Goal: Task Accomplishment & Management: Complete application form

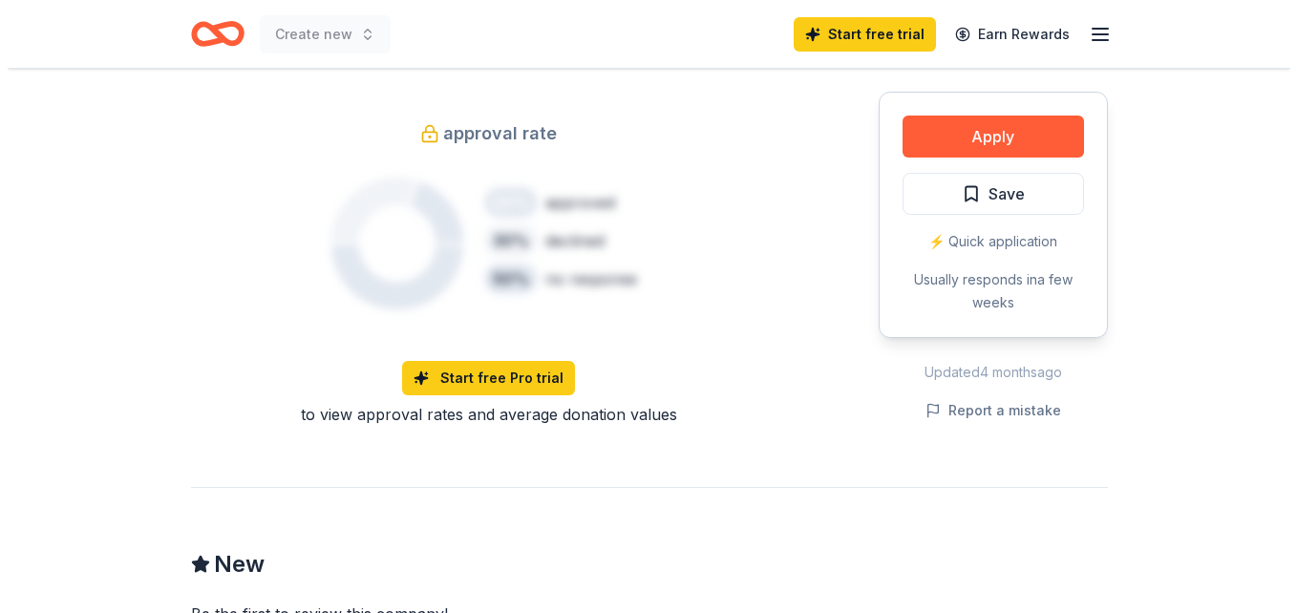
scroll to position [1348, 0]
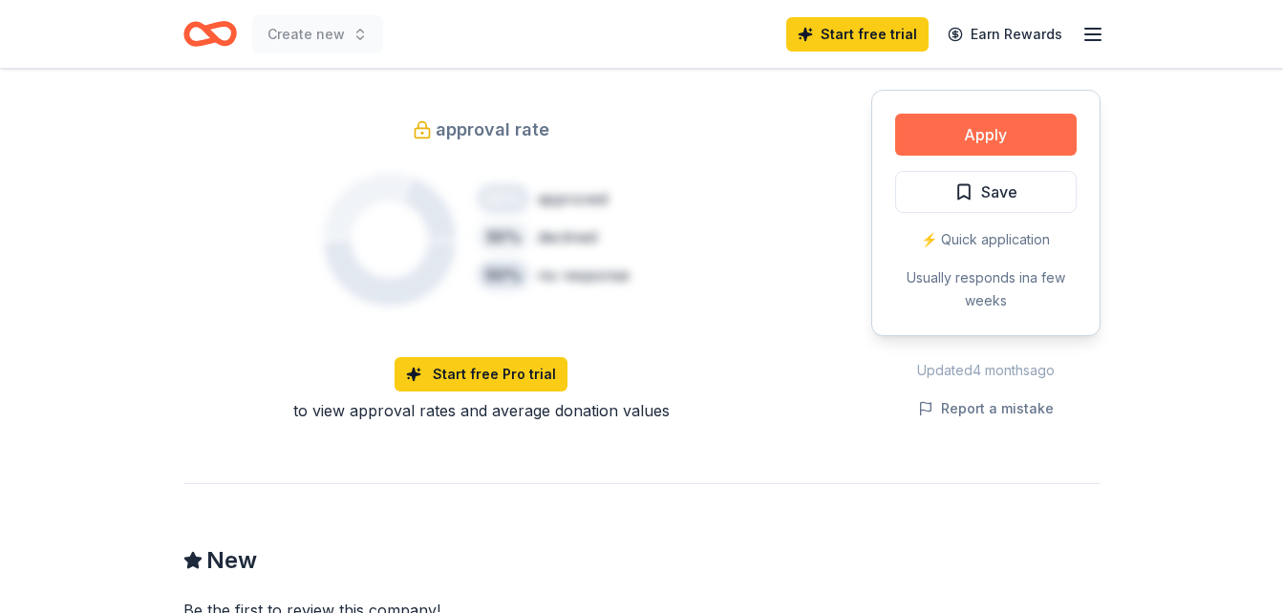
click at [1030, 130] on button "Apply" at bounding box center [986, 135] width 182 height 42
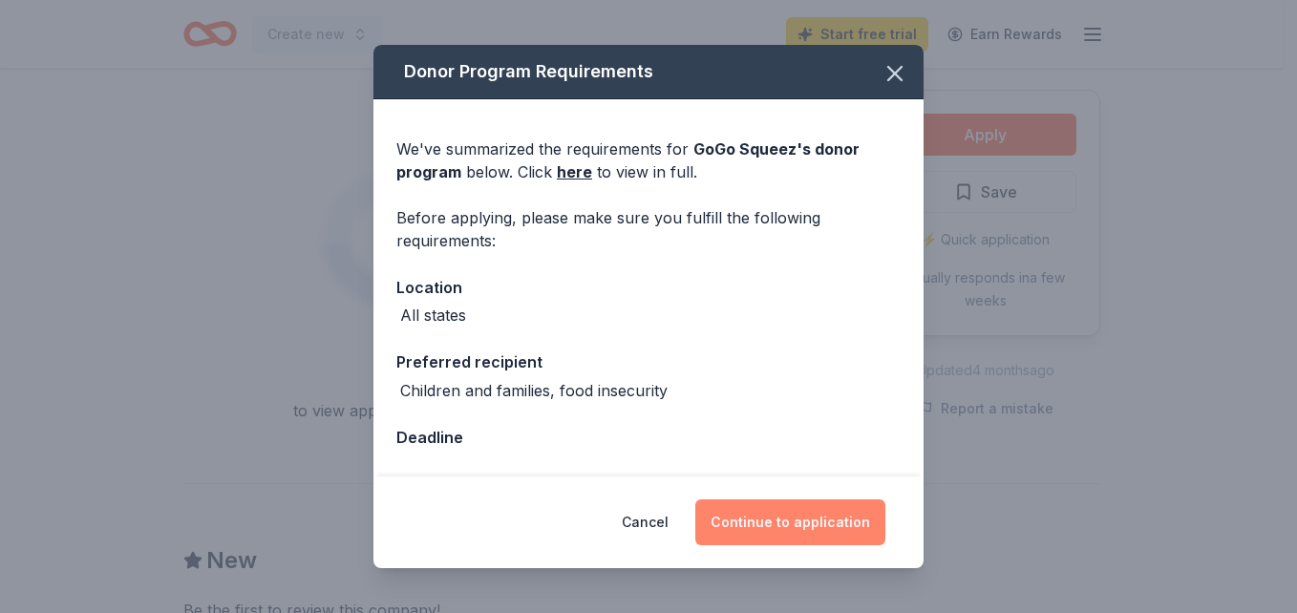
click at [757, 516] on button "Continue to application" at bounding box center [790, 523] width 190 height 46
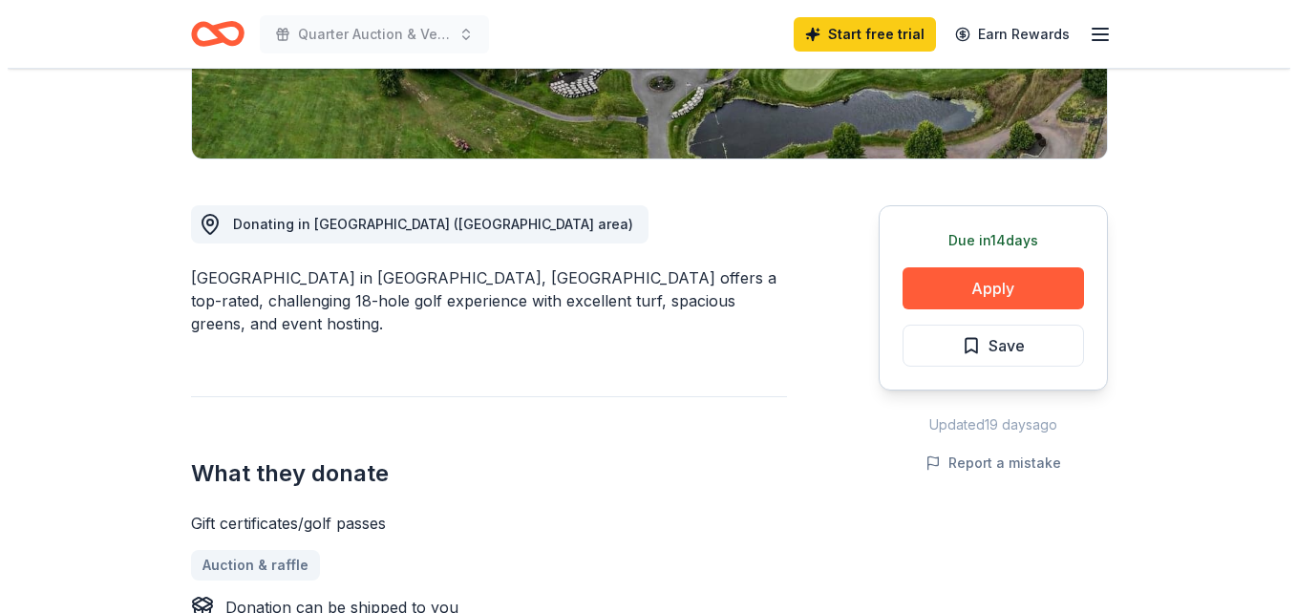
scroll to position [500, 0]
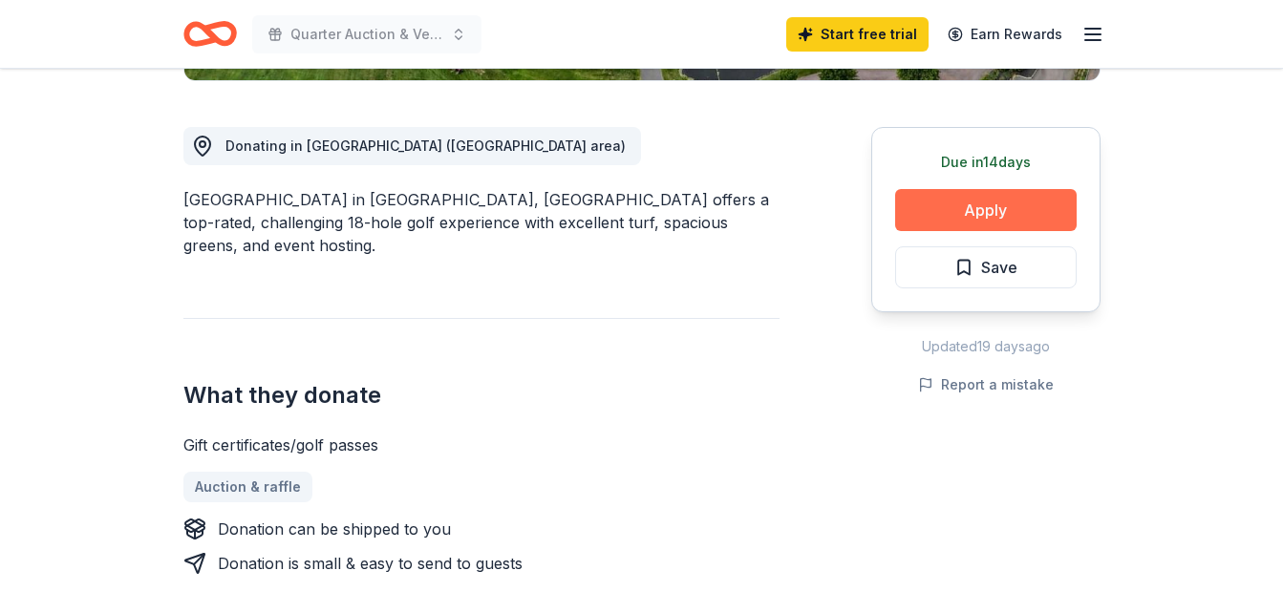
click at [1013, 198] on button "Apply" at bounding box center [986, 210] width 182 height 42
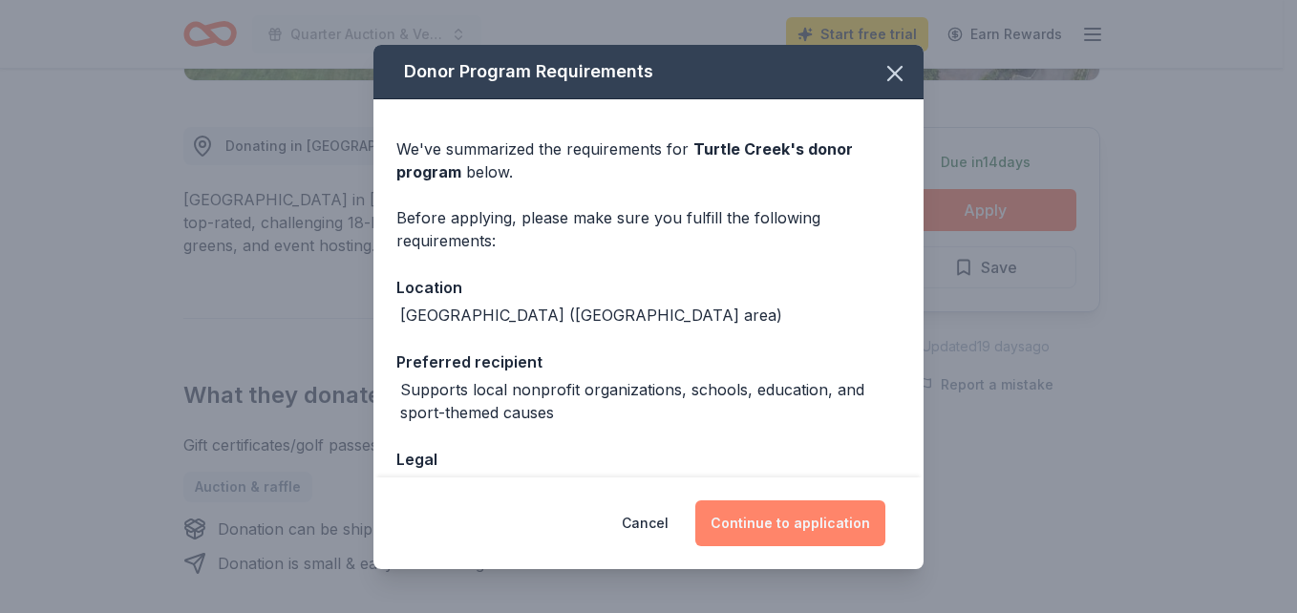
click at [800, 523] on button "Continue to application" at bounding box center [790, 524] width 190 height 46
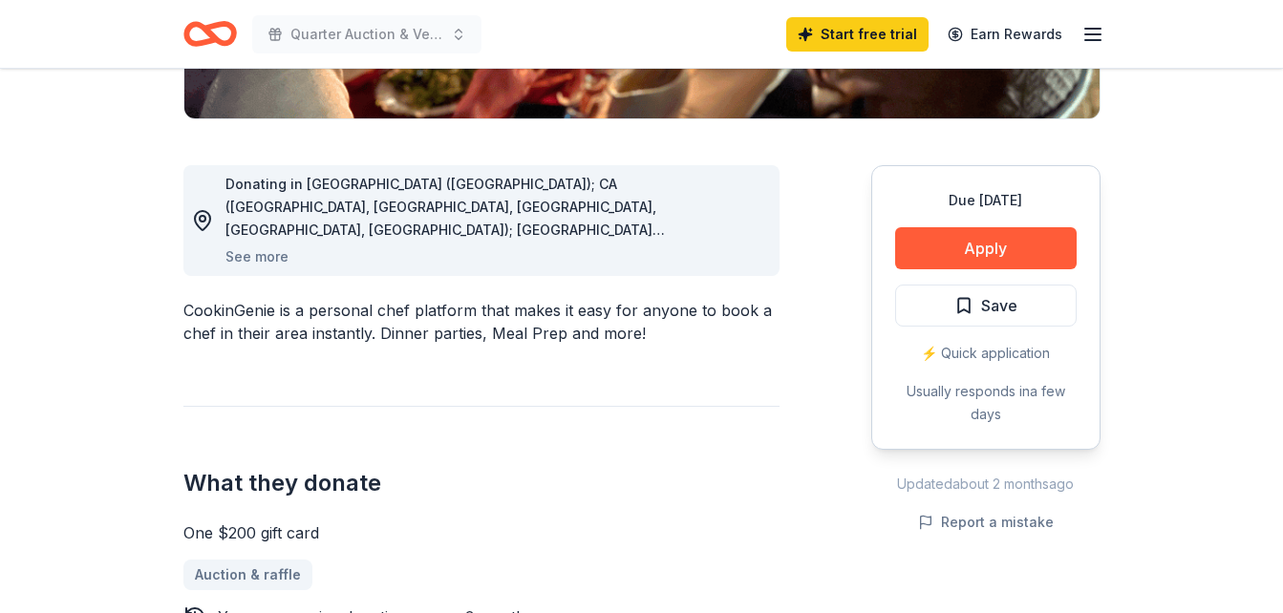
scroll to position [478, 0]
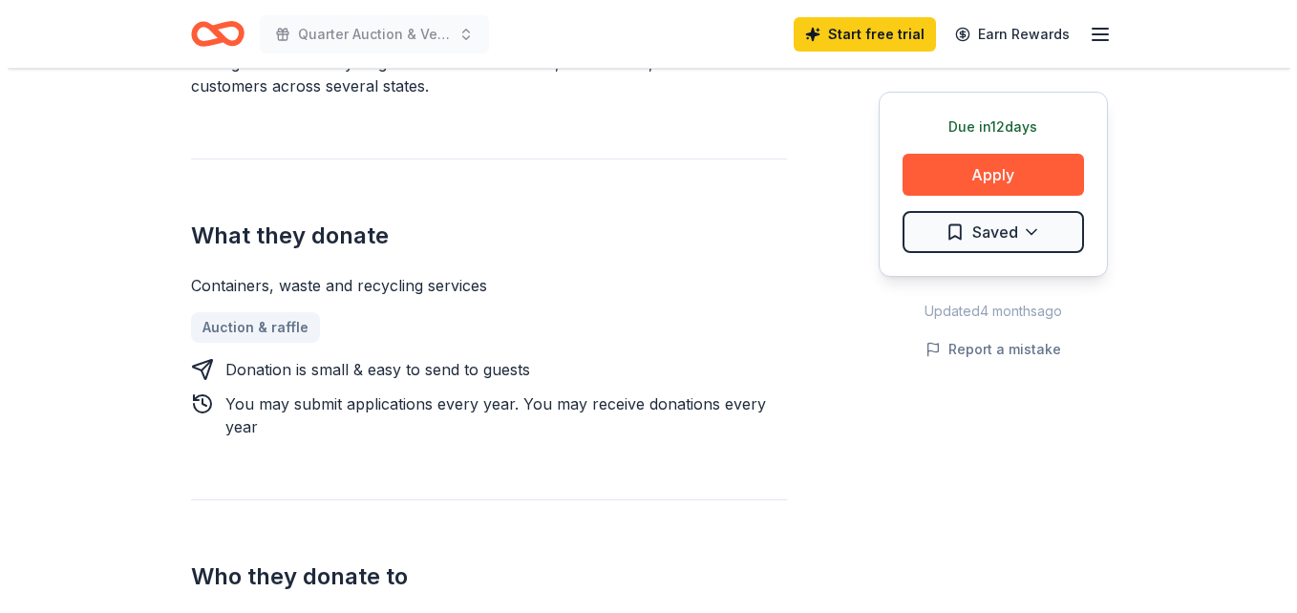
scroll to position [656, 0]
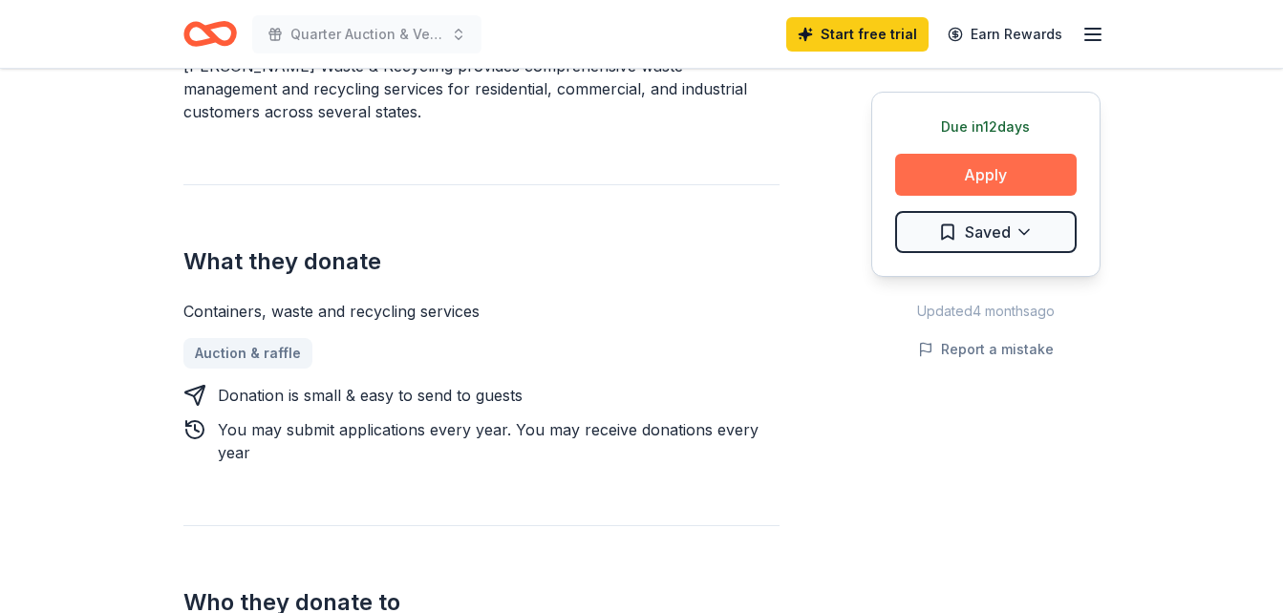
click at [937, 175] on button "Apply" at bounding box center [986, 175] width 182 height 42
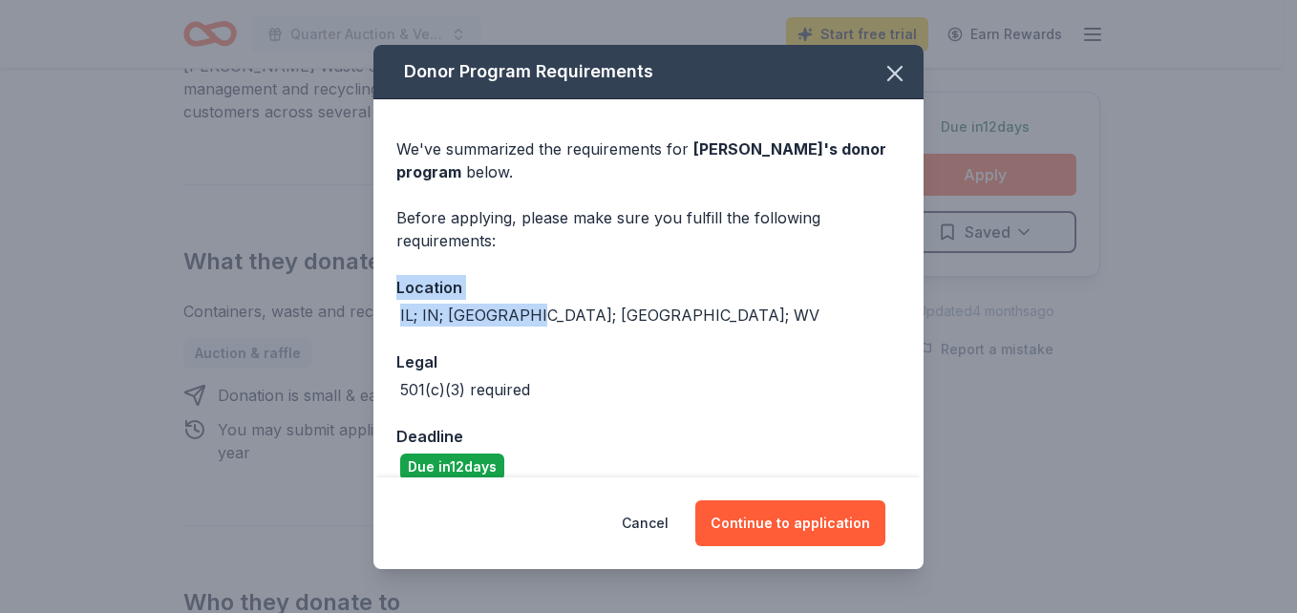
drag, startPoint x: 929, startPoint y: 254, endPoint x: 930, endPoint y: 322, distance: 67.8
click at [930, 322] on div "Donor Program Requirements We've summarized the requirements for Rumpke 's dono…" at bounding box center [648, 306] width 1297 height 613
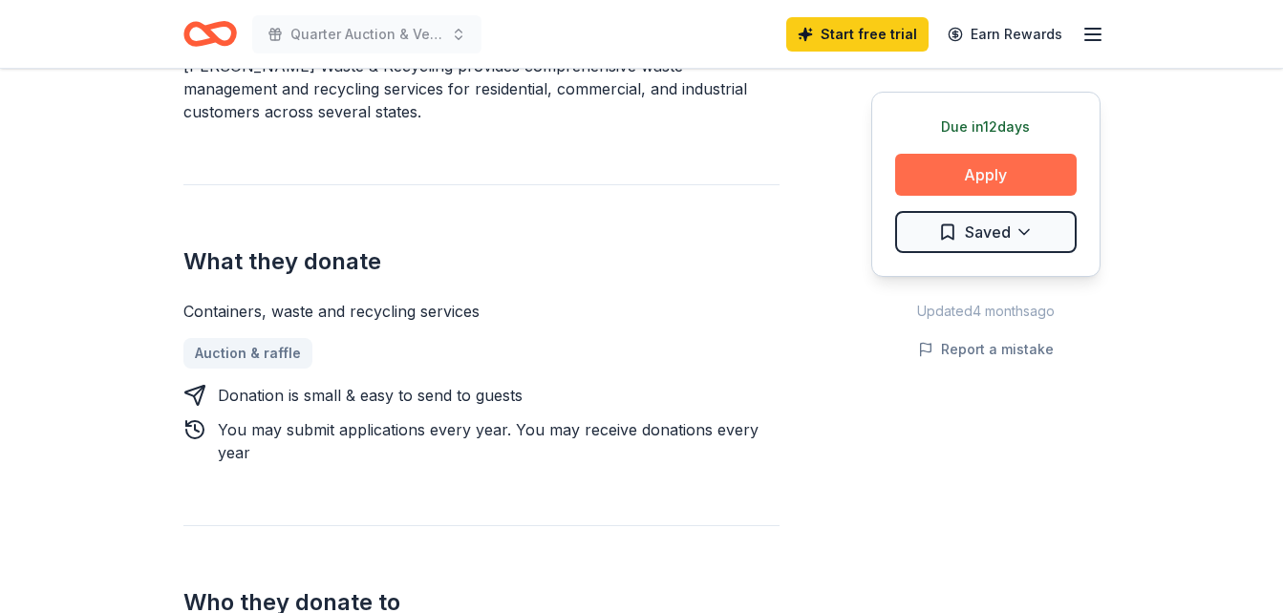
click at [997, 174] on button "Apply" at bounding box center [986, 175] width 182 height 42
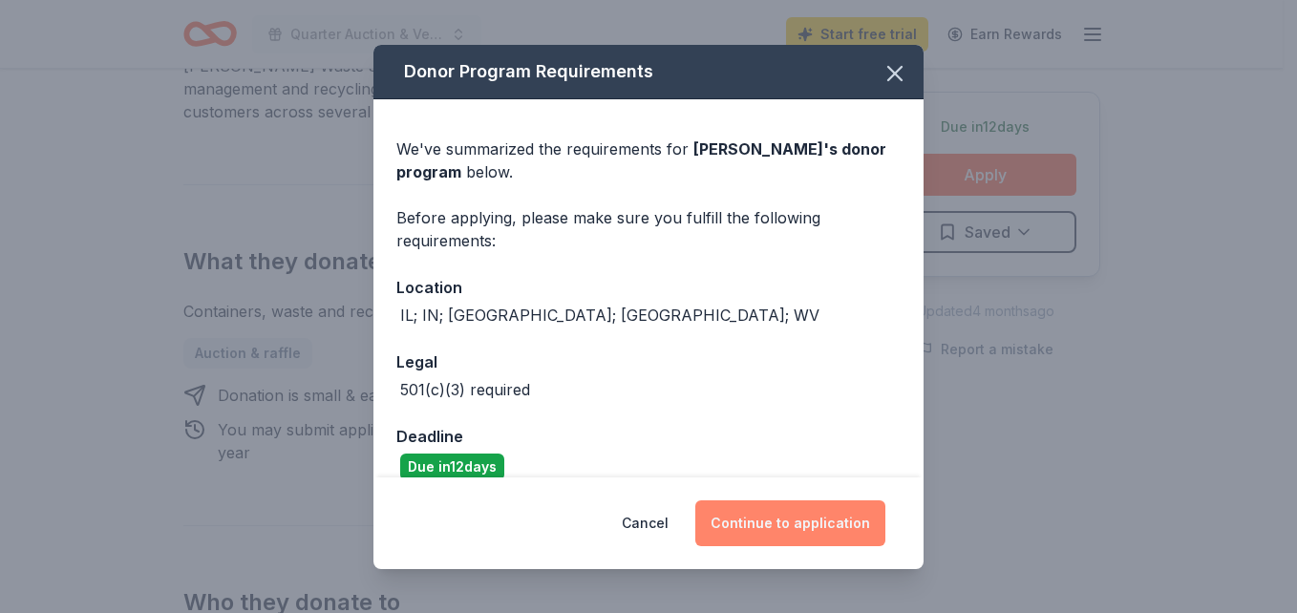
click at [785, 534] on button "Continue to application" at bounding box center [790, 524] width 190 height 46
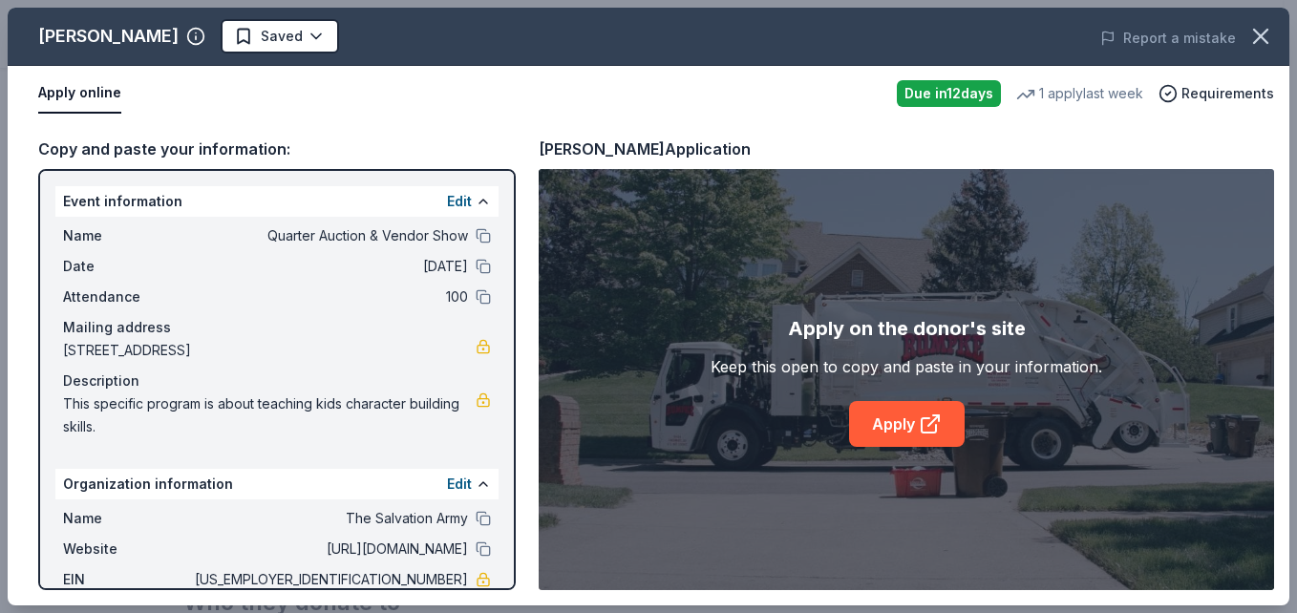
drag, startPoint x: 1290, startPoint y: 245, endPoint x: 1281, endPoint y: 377, distance: 133.1
click at [1281, 377] on div "Rumpke Saved Report a mistake Apply online Due in 12 days 1 apply last week Req…" at bounding box center [648, 306] width 1297 height 613
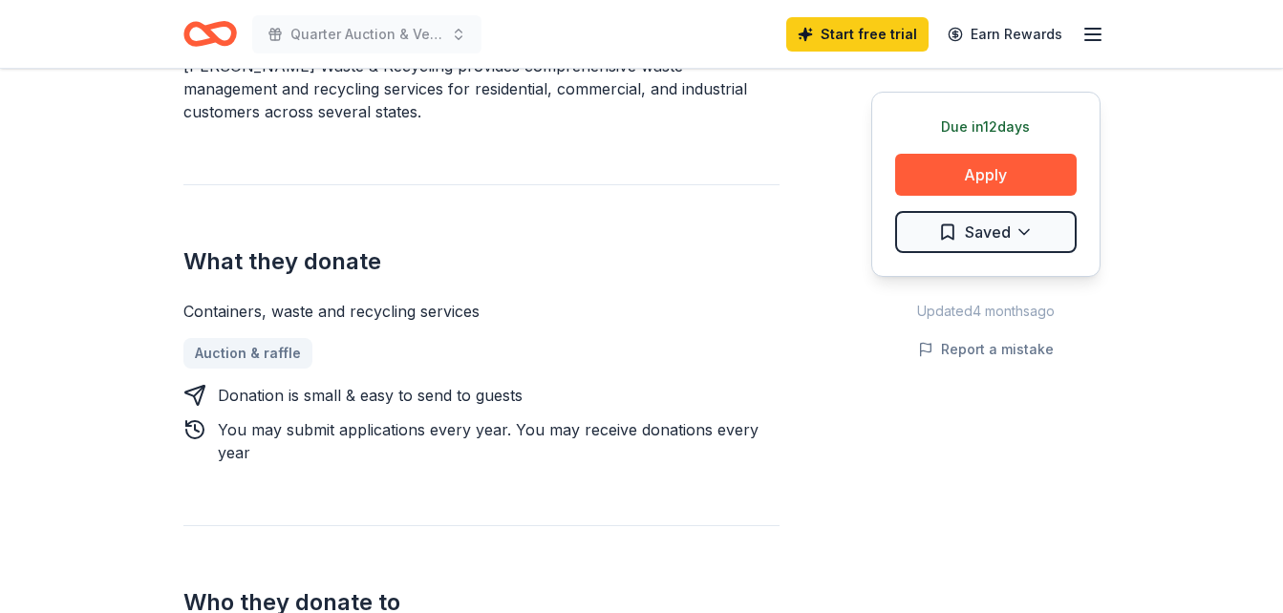
click at [1048, 148] on div "Due in 12 days Apply Saved" at bounding box center [985, 184] width 229 height 185
click at [1036, 174] on button "Apply" at bounding box center [986, 175] width 182 height 42
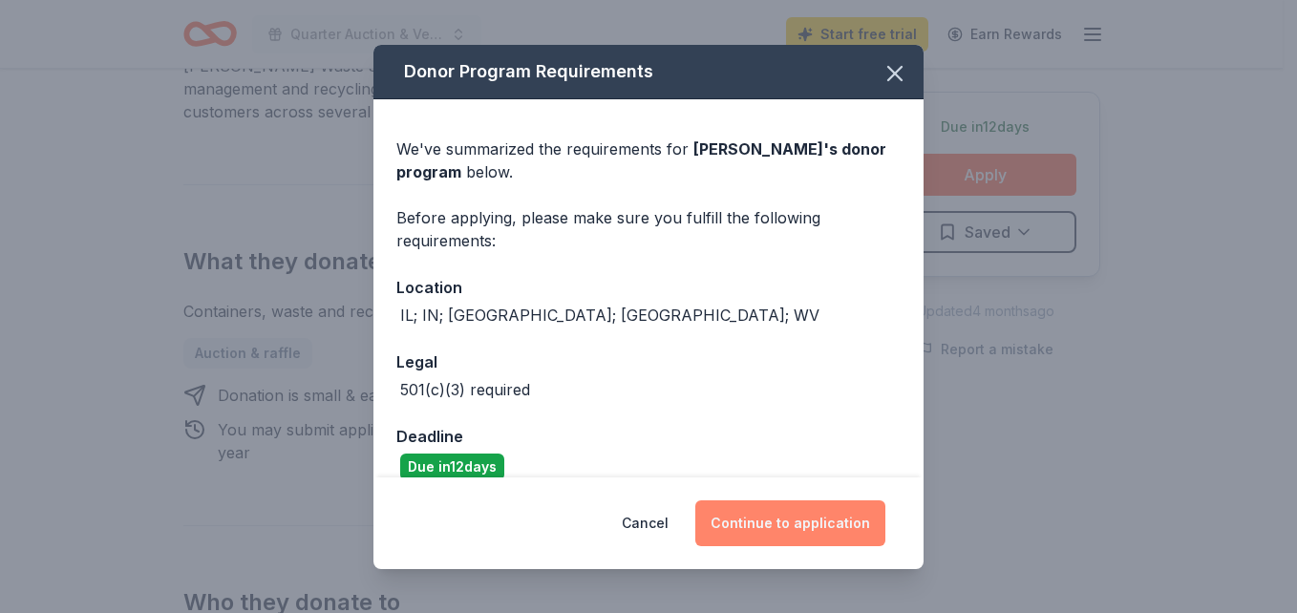
click at [792, 522] on button "Continue to application" at bounding box center [790, 524] width 190 height 46
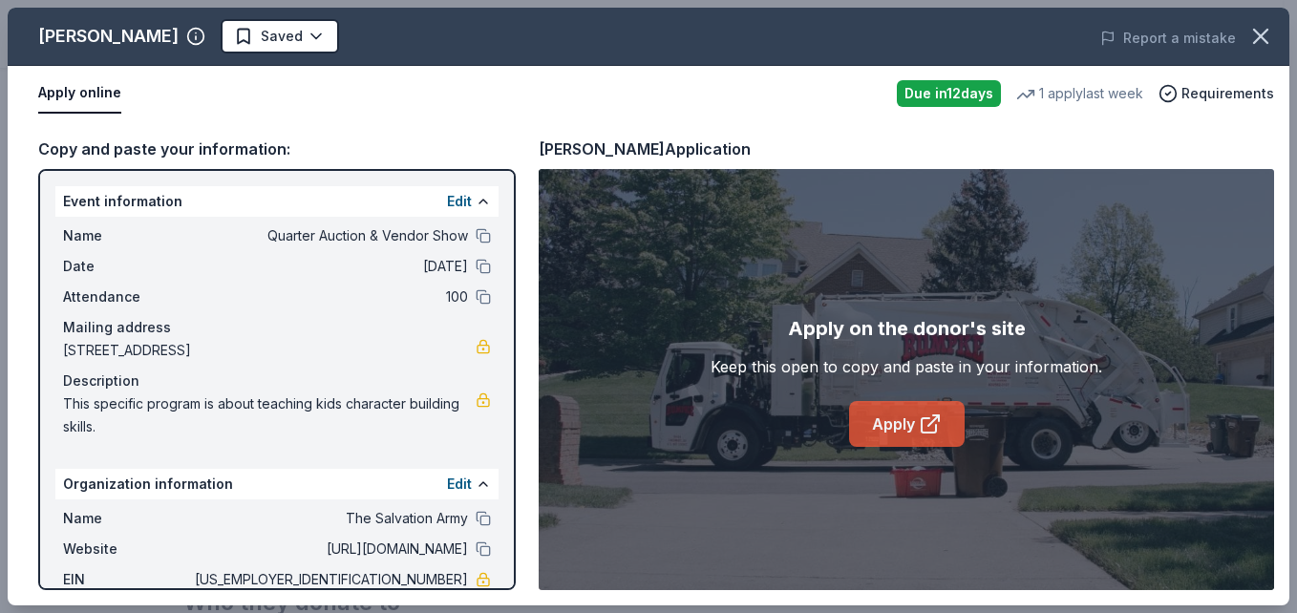
click at [914, 424] on link "Apply" at bounding box center [907, 424] width 116 height 46
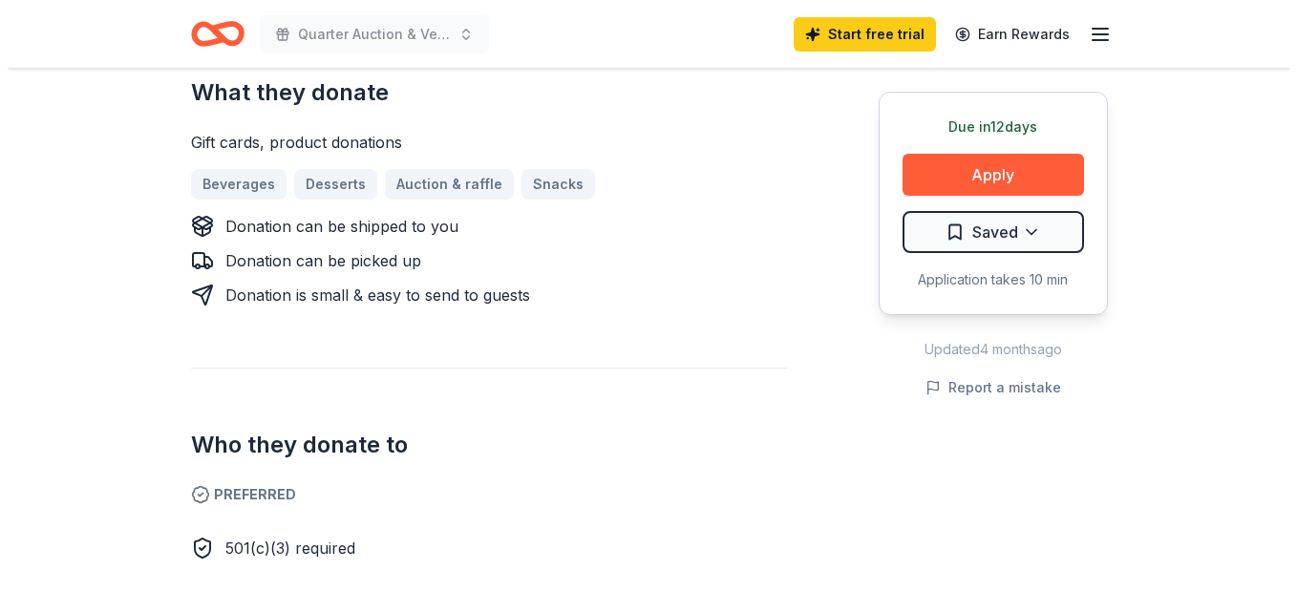
scroll to position [775, 0]
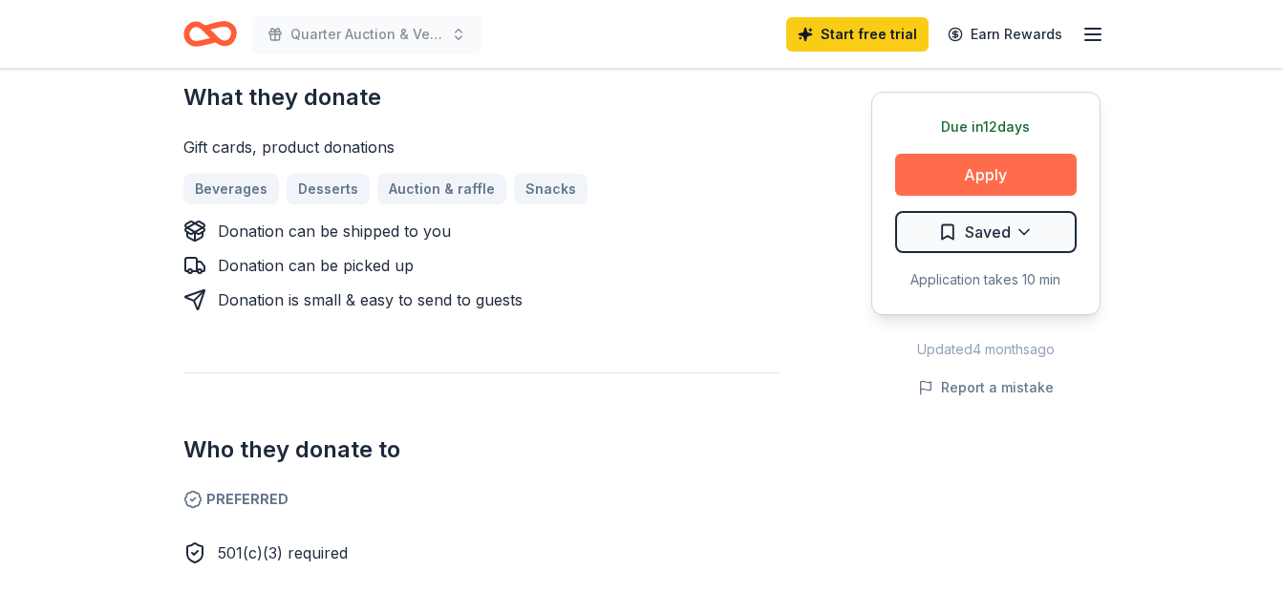
click at [1011, 173] on button "Apply" at bounding box center [986, 175] width 182 height 42
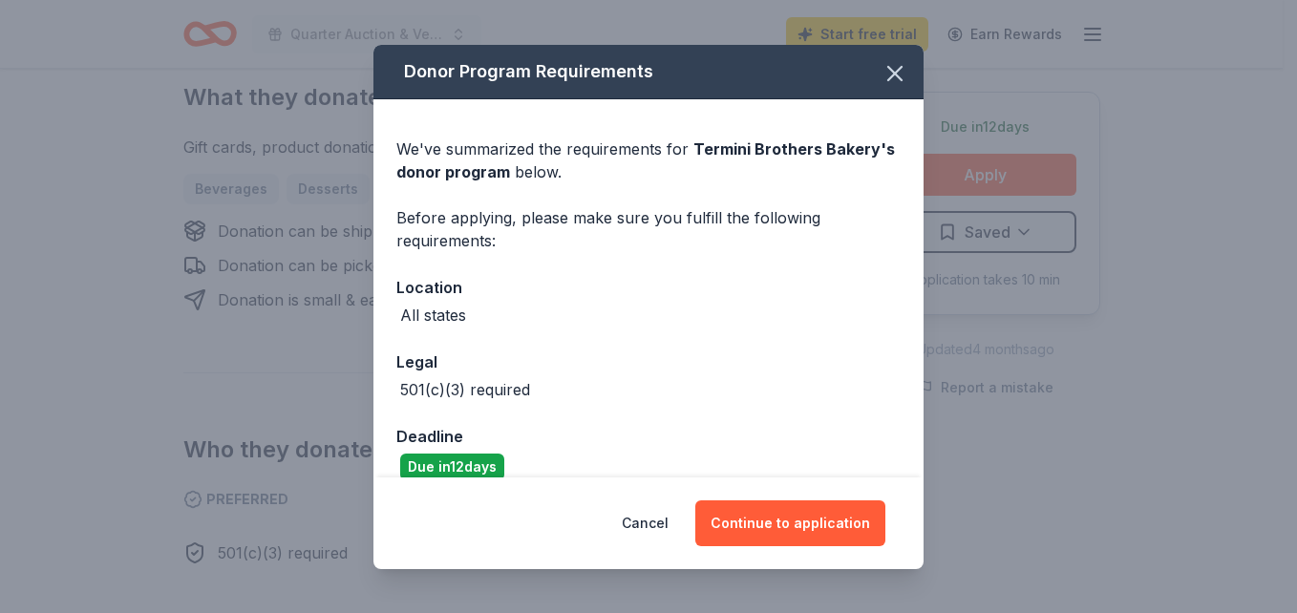
scroll to position [26, 0]
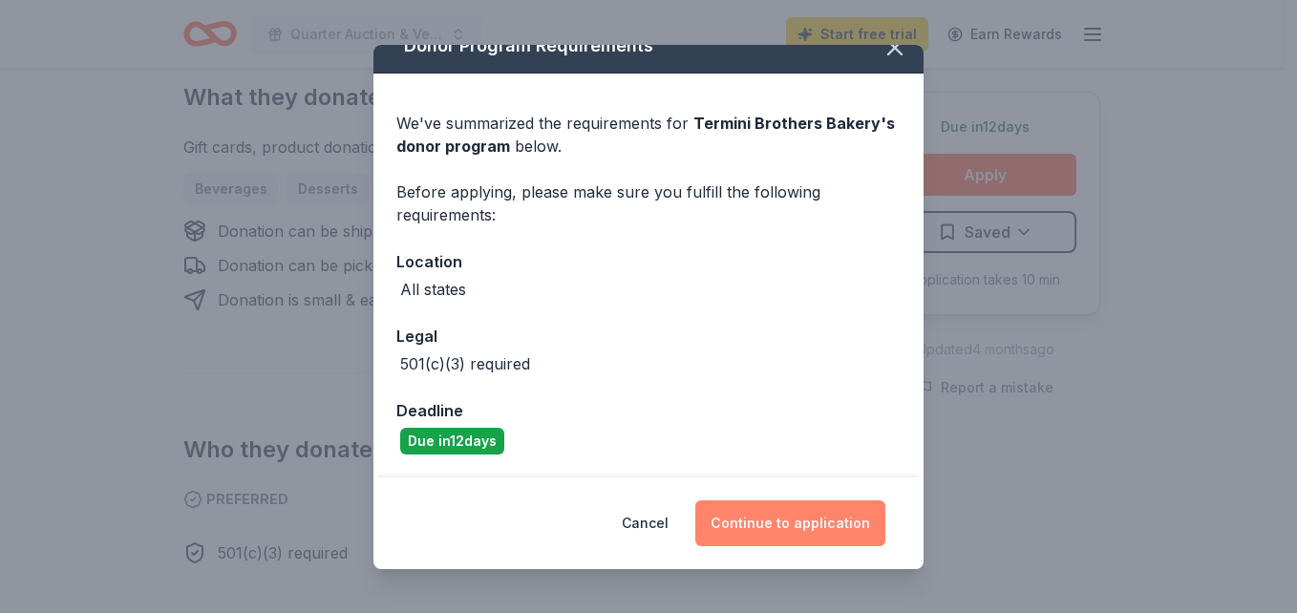
click at [794, 531] on button "Continue to application" at bounding box center [790, 524] width 190 height 46
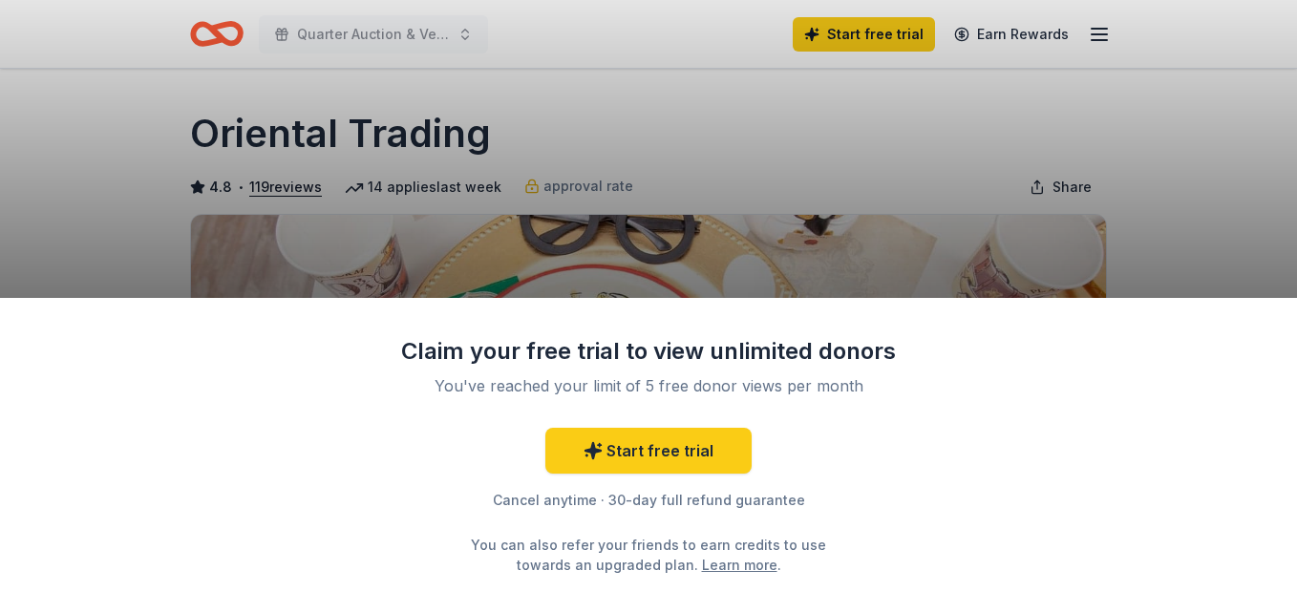
click at [884, 307] on div "Claim your free trial to view unlimited donors You've reached your limit of 5 f…" at bounding box center [648, 455] width 1297 height 315
